Goal: Browse casually

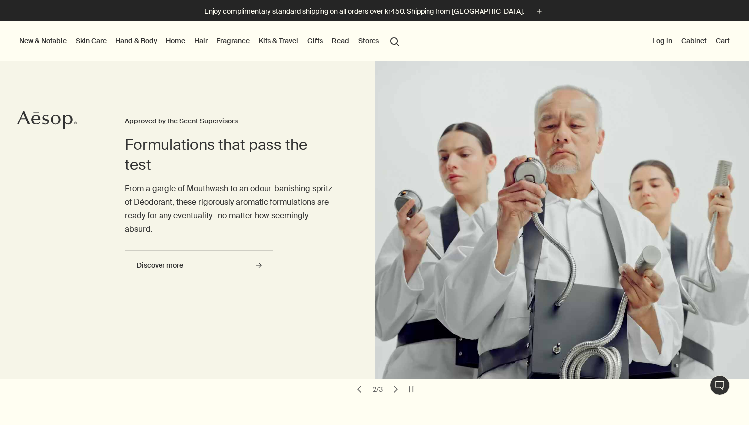
click at [231, 40] on link "Fragrance" at bounding box center [233, 40] width 37 height 13
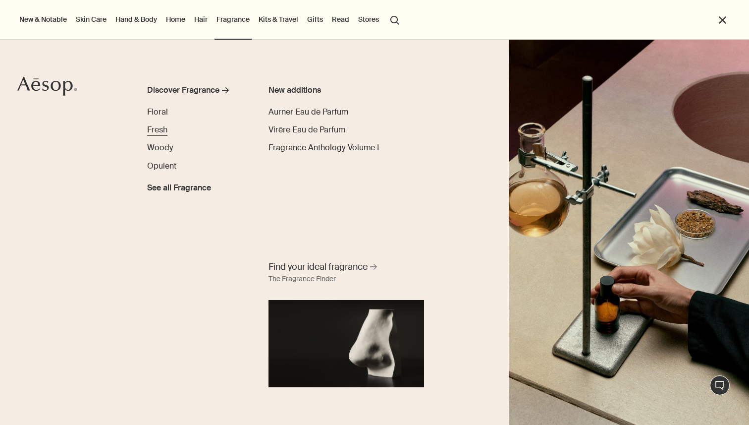
click at [159, 129] on span "Fresh" at bounding box center [157, 129] width 20 height 10
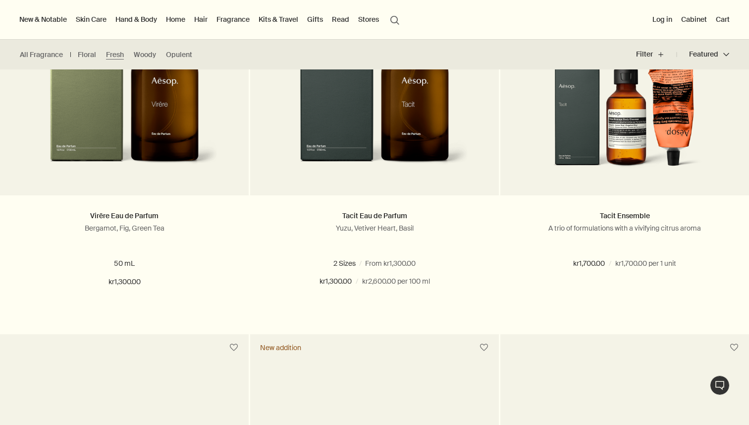
scroll to position [306, 0]
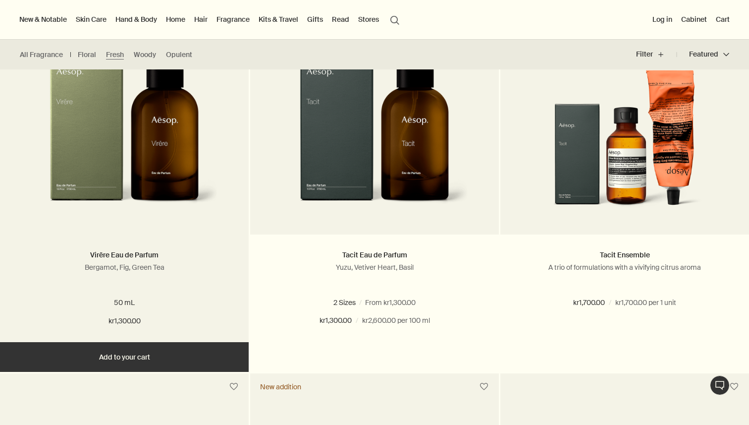
click at [198, 159] on img at bounding box center [124, 127] width 188 height 183
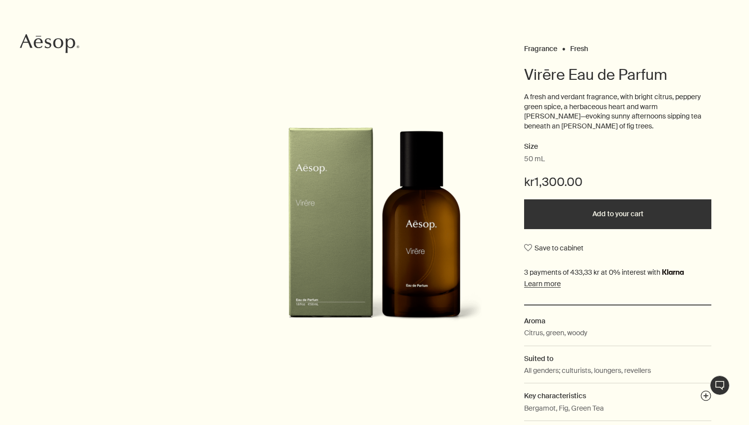
scroll to position [83, 0]
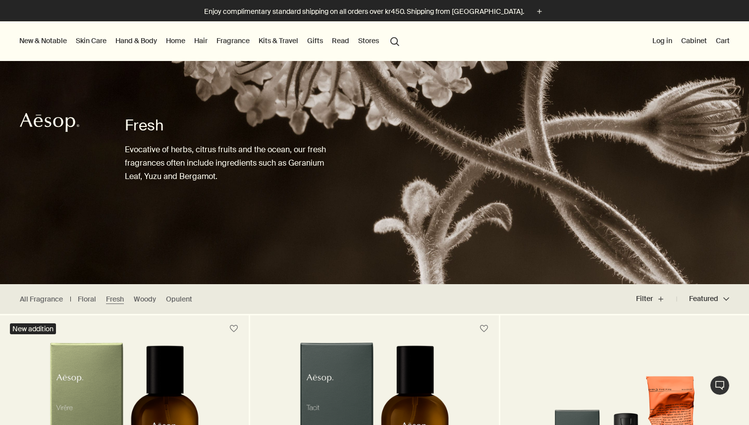
click at [91, 39] on link "Skin Care" at bounding box center [91, 40] width 35 height 13
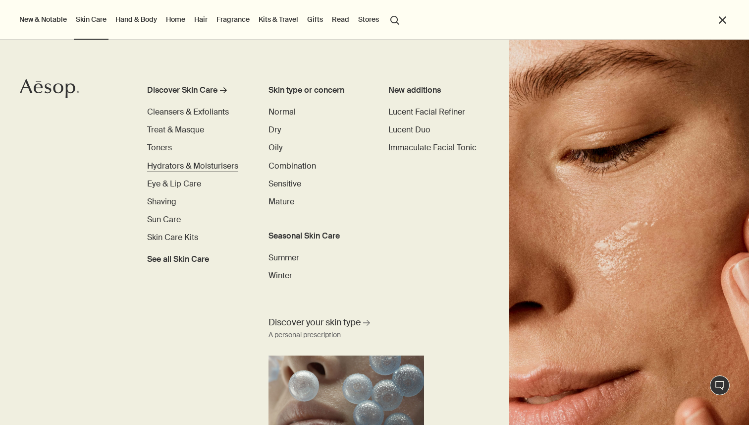
click at [162, 163] on span "Hydrators & Moisturisers" at bounding box center [192, 166] width 91 height 10
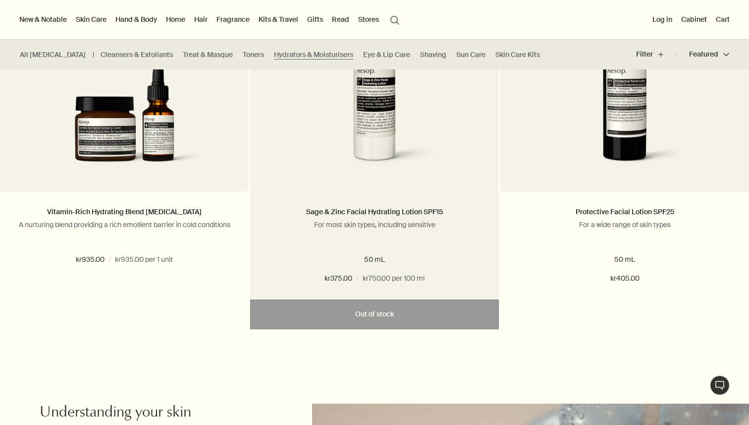
scroll to position [2248, 0]
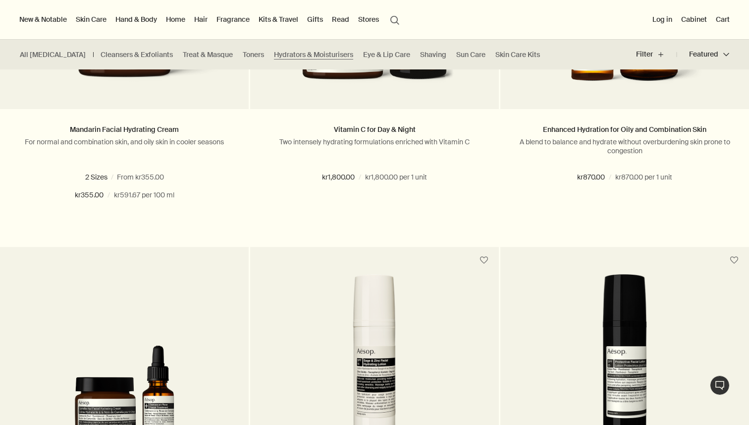
click at [205, 20] on link "Hair" at bounding box center [200, 19] width 17 height 13
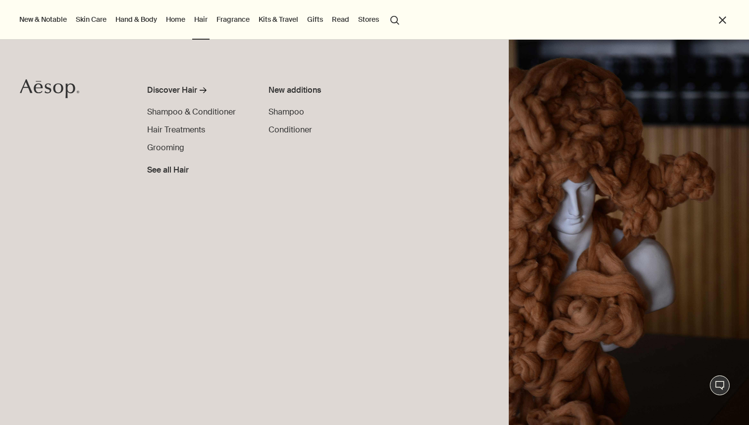
click at [139, 15] on link "Hand & Body" at bounding box center [136, 19] width 46 height 13
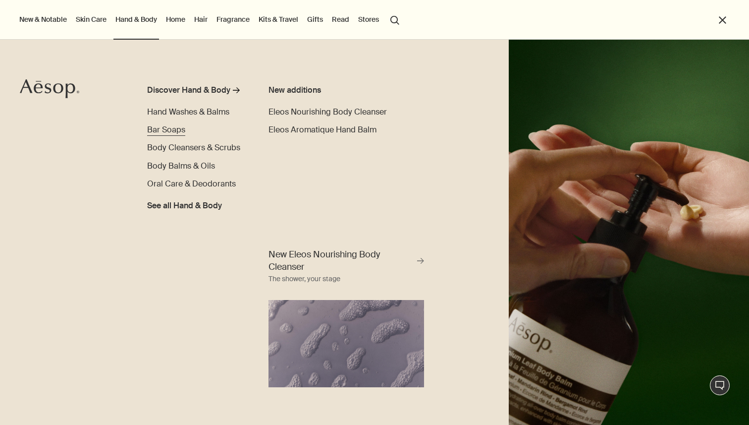
click at [160, 131] on span "Bar Soaps" at bounding box center [166, 129] width 38 height 10
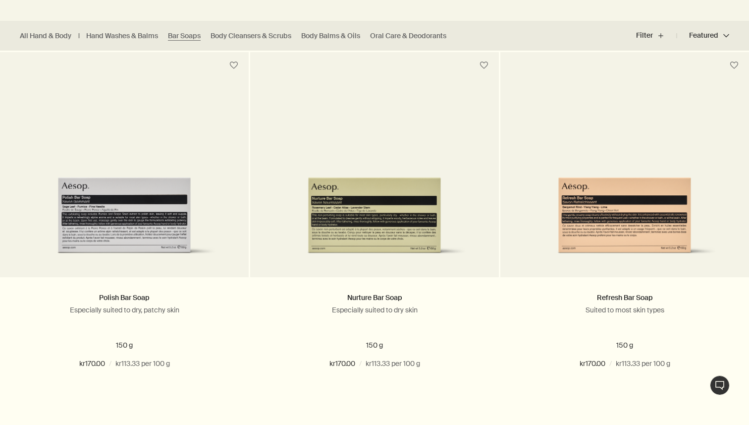
scroll to position [293, 0]
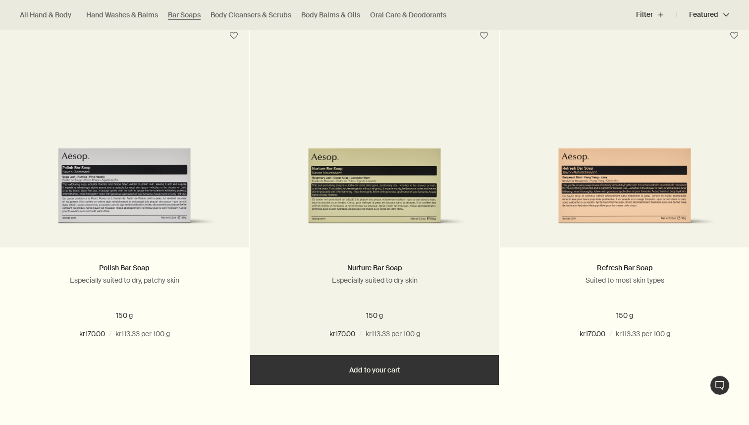
click at [328, 202] on img at bounding box center [374, 166] width 219 height 133
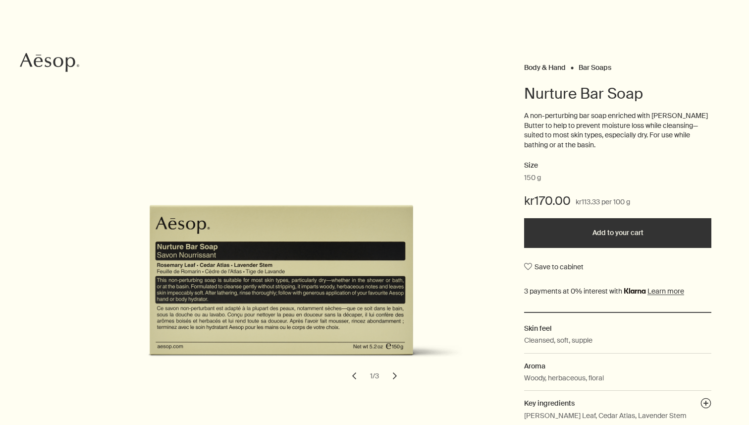
scroll to position [66, 0]
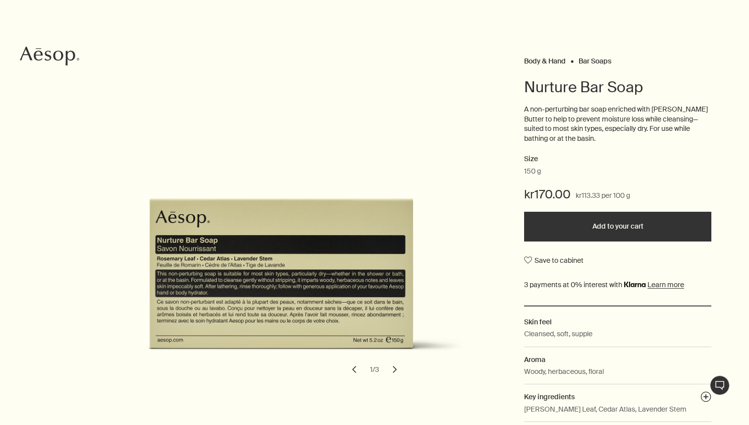
click at [394, 371] on button "chevron" at bounding box center [395, 369] width 22 height 22
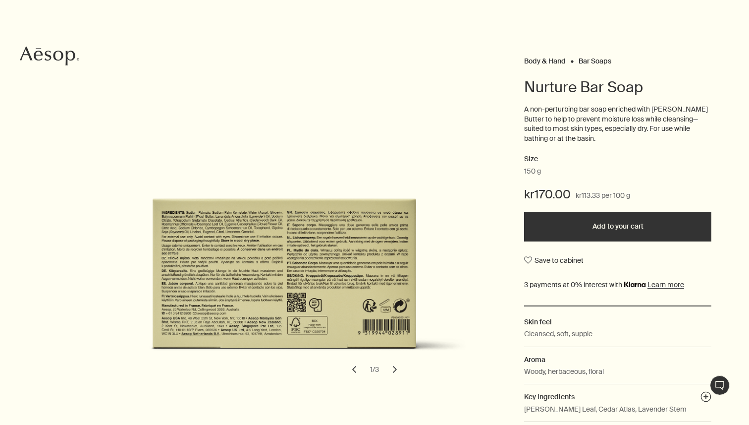
click at [394, 371] on button "chevron" at bounding box center [395, 369] width 22 height 22
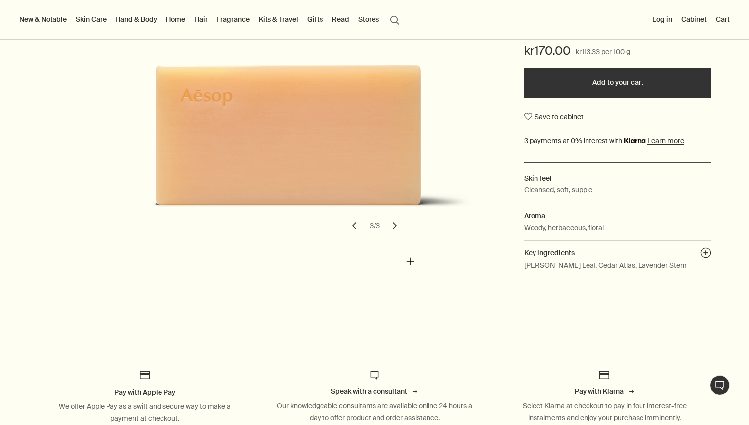
scroll to position [165, 0]
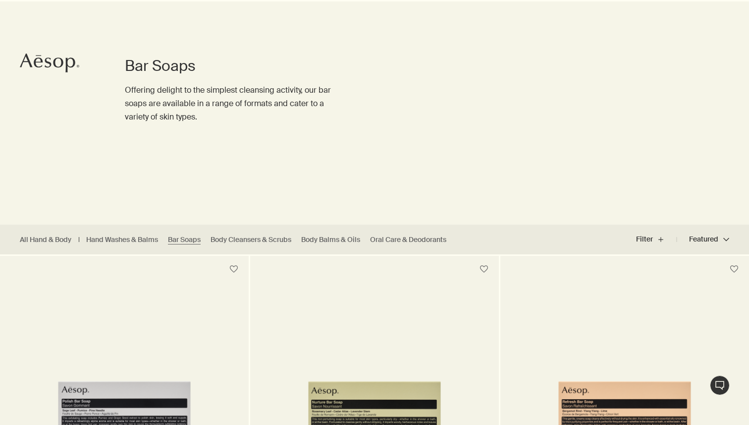
scroll to position [60, 0]
click at [230, 239] on link "Body Cleansers & Scrubs" at bounding box center [251, 238] width 81 height 9
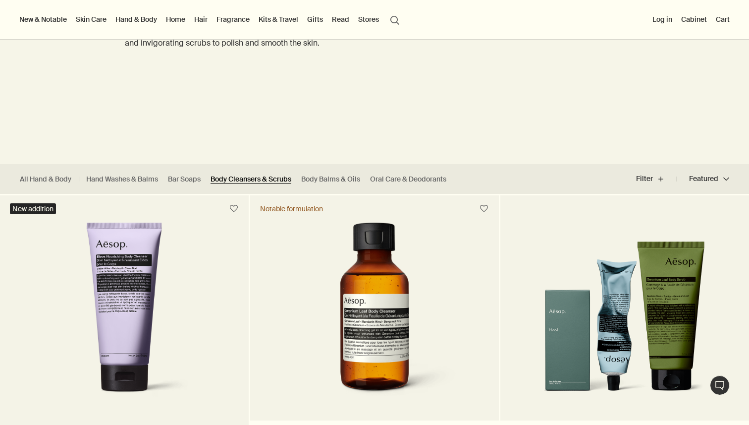
scroll to position [103, 0]
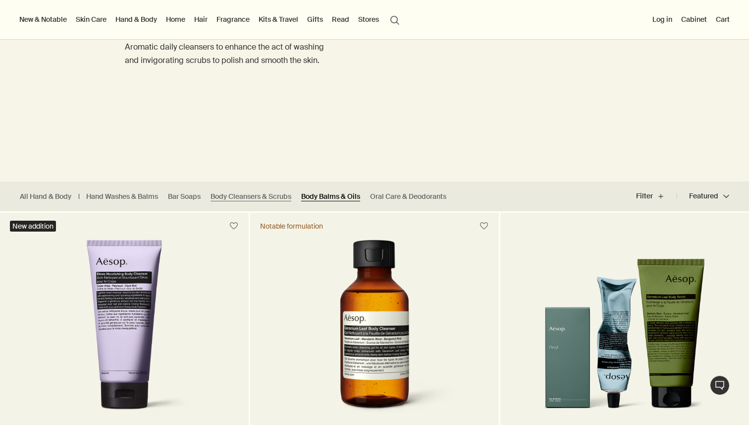
click at [346, 194] on link "Body Balms & Oils" at bounding box center [330, 196] width 59 height 9
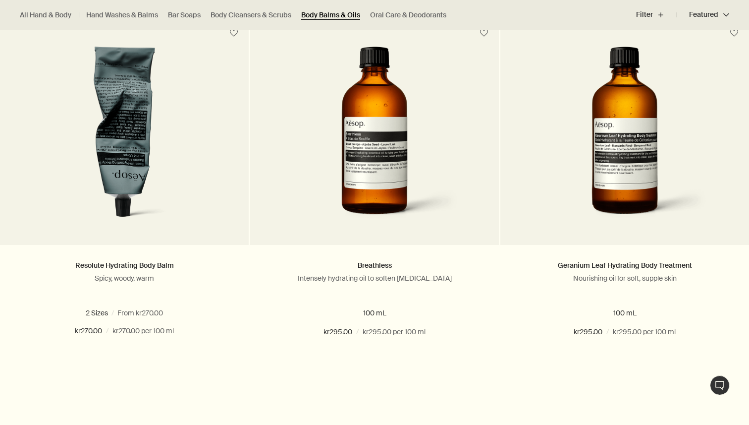
scroll to position [659, 0]
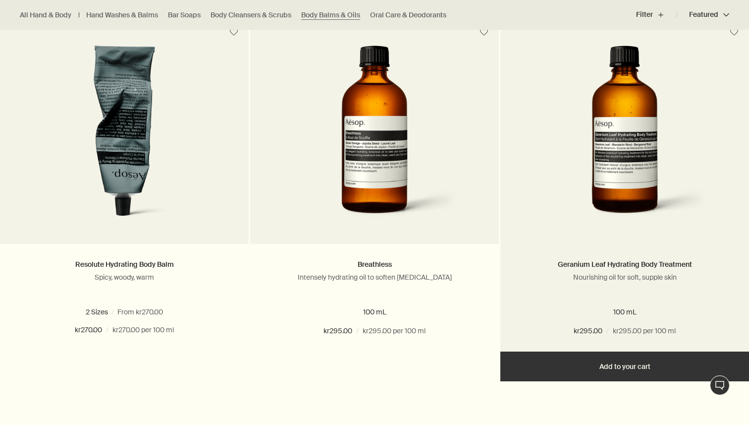
click at [593, 170] on img at bounding box center [625, 137] width 180 height 183
